Goal: Task Accomplishment & Management: Use online tool/utility

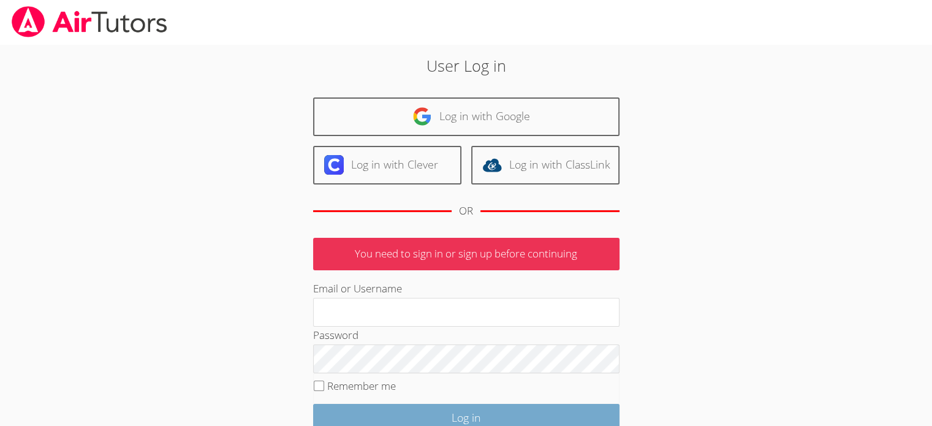
type input "[EMAIL_ADDRESS][DOMAIN_NAME]"
click at [480, 411] on input "Log in" at bounding box center [466, 418] width 306 height 29
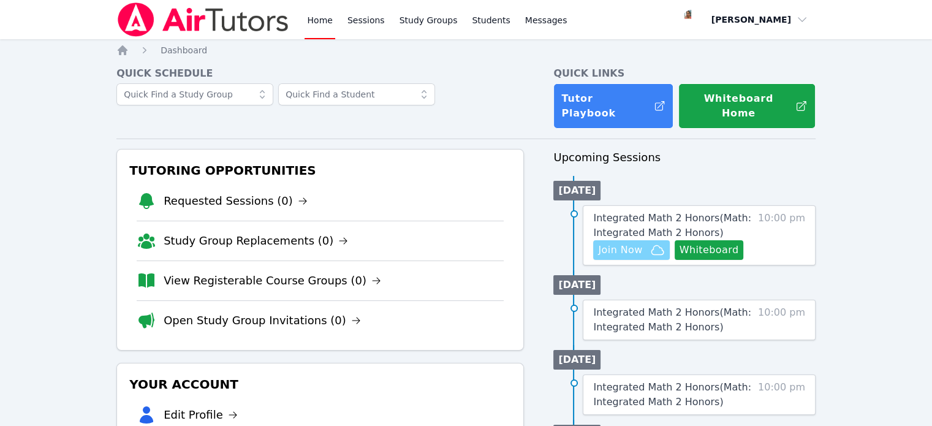
click at [612, 243] on span "Join Now" at bounding box center [620, 250] width 44 height 15
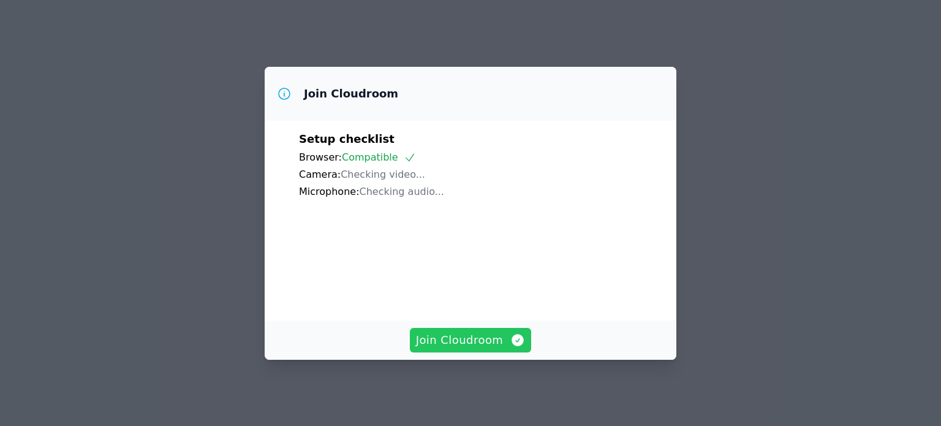
click at [459, 337] on span "Join Cloudroom" at bounding box center [471, 339] width 110 height 17
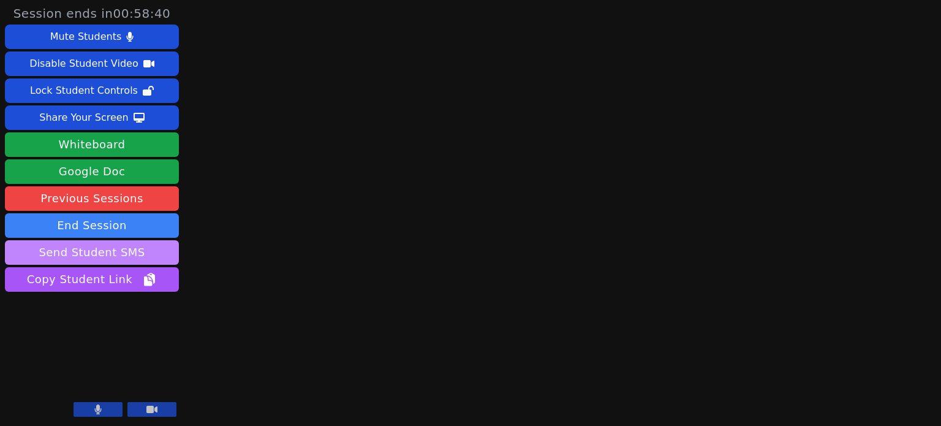
click at [118, 254] on button "Send Student SMS" at bounding box center [92, 252] width 174 height 25
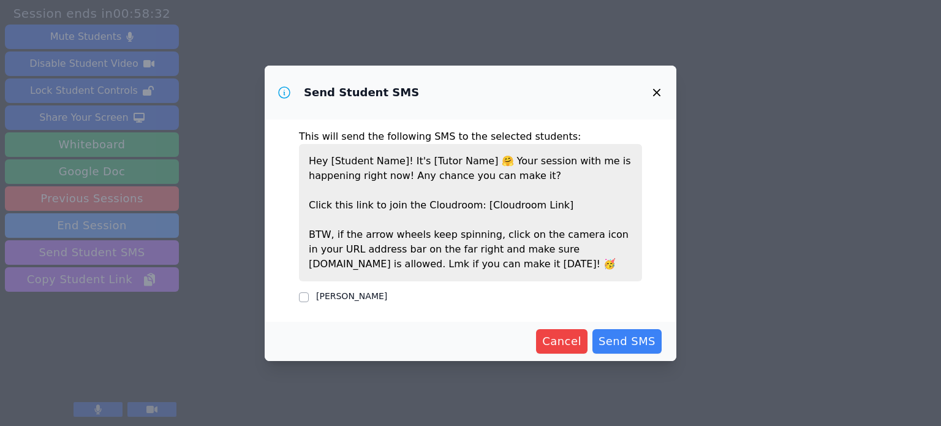
click at [451, 168] on p "Hey [Student Name]! It's [Tutor Name] 🤗 Your session with me is happening right…" at bounding box center [470, 212] width 343 height 137
click at [301, 299] on input "Lisa Otuonye" at bounding box center [304, 297] width 10 height 10
checkbox input "true"
click at [636, 338] on span "Send SMS" at bounding box center [626, 341] width 57 height 17
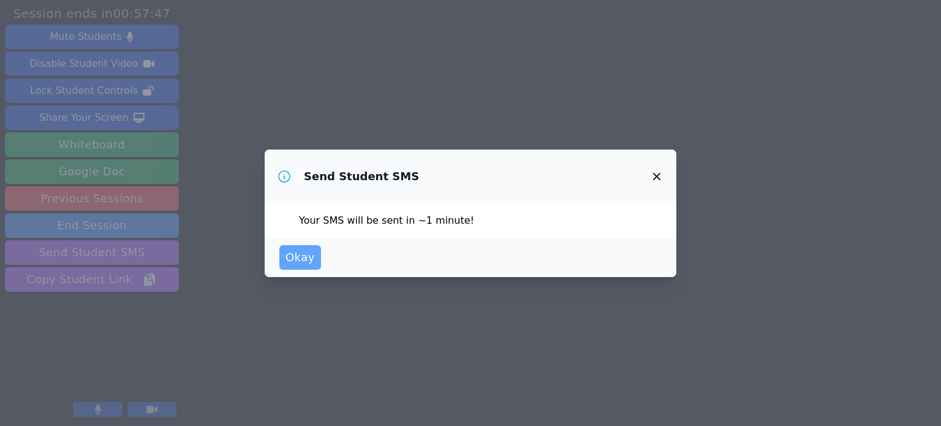
click at [303, 265] on span "Okay" at bounding box center [299, 257] width 29 height 17
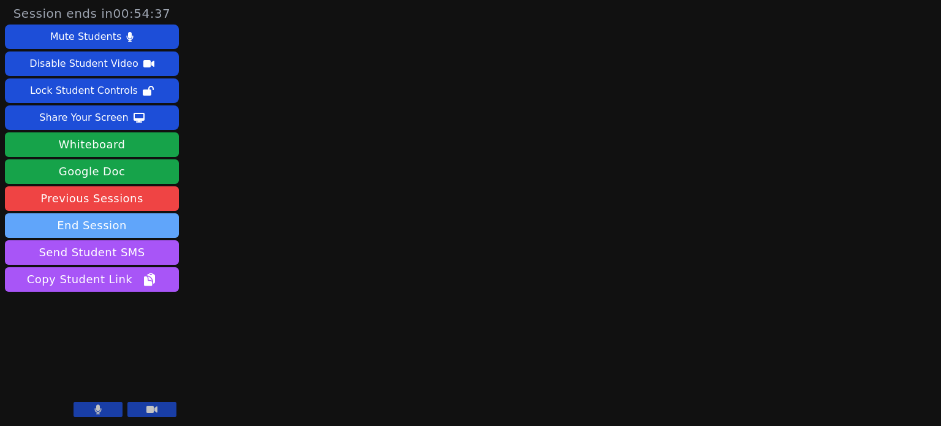
click at [117, 225] on button "End Session" at bounding box center [92, 225] width 174 height 25
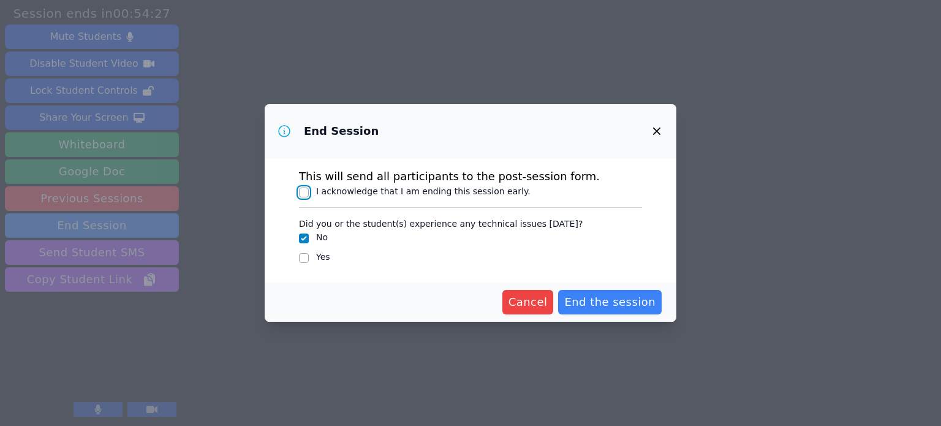
click at [305, 195] on input "I acknowledge that I am ending this session early." at bounding box center [304, 192] width 10 height 10
checkbox input "true"
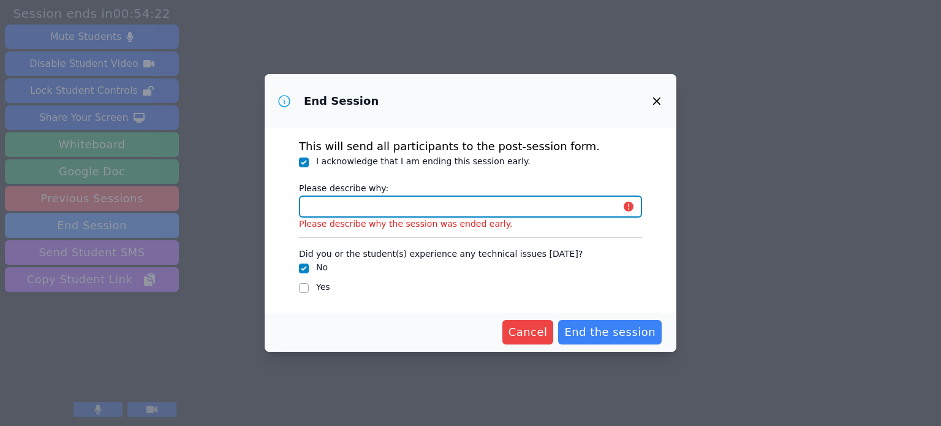
click at [345, 213] on input "Please describe why:" at bounding box center [470, 206] width 343 height 22
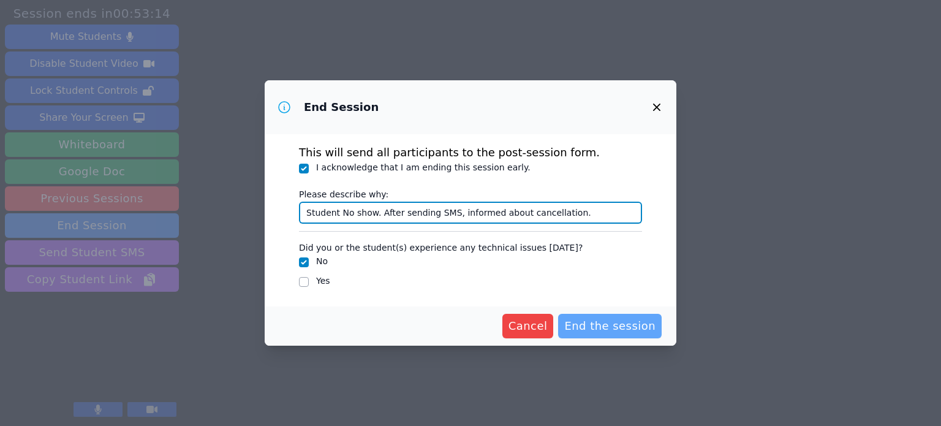
type input "Student No show. After sending SMS, informed about cancellation."
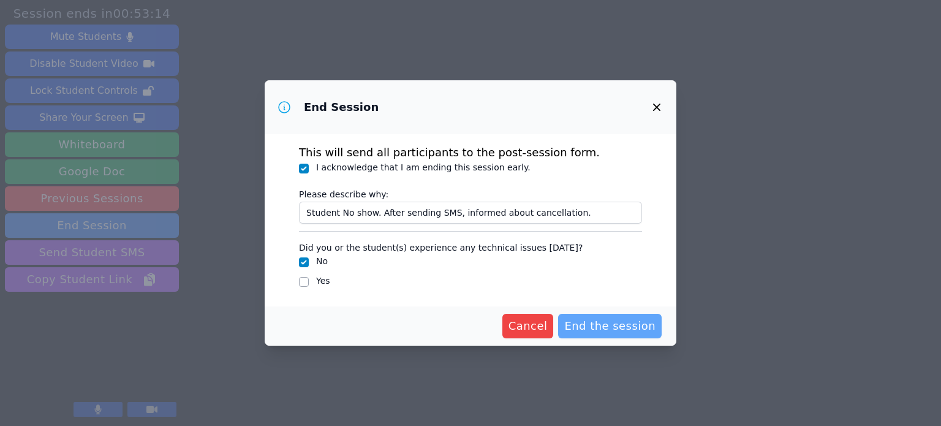
click at [603, 327] on span "End the session" at bounding box center [609, 325] width 91 height 17
